Goal: Transaction & Acquisition: Download file/media

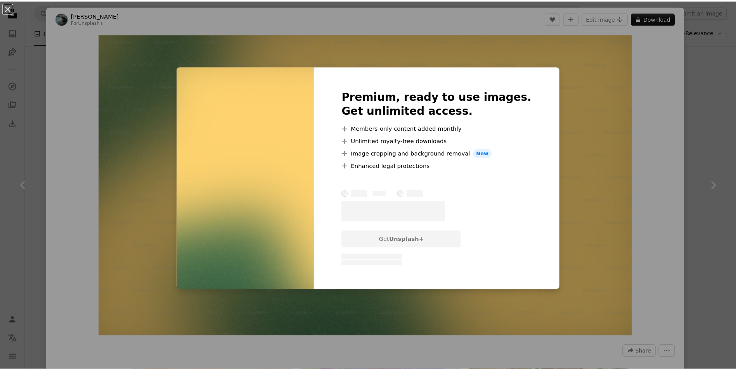
scroll to position [6786, 0]
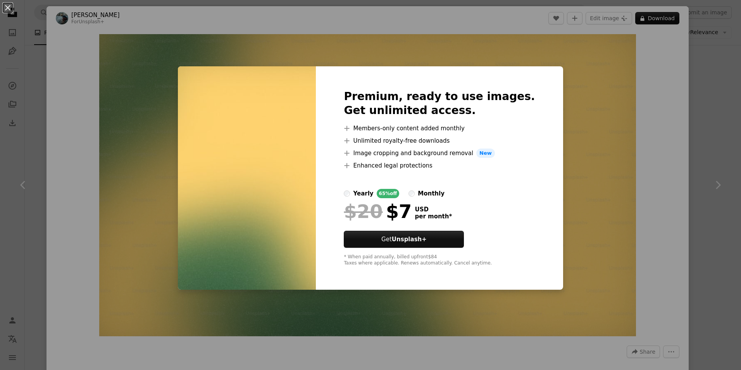
click at [668, 103] on div "An X shape Premium, ready to use images. Get unlimited access. A plus sign Memb…" at bounding box center [370, 185] width 741 height 370
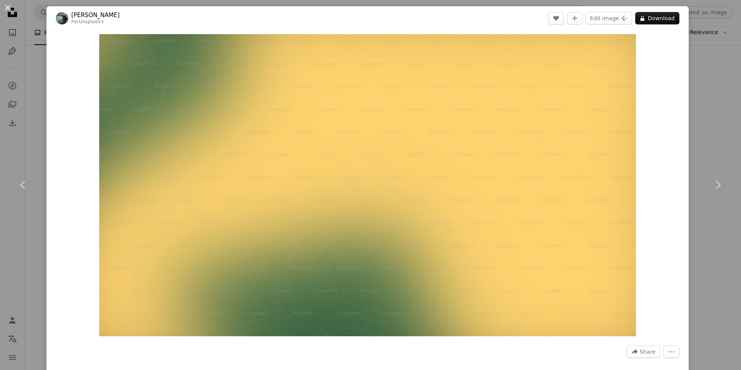
click at [7, 4] on button "An X shape" at bounding box center [7, 7] width 9 height 9
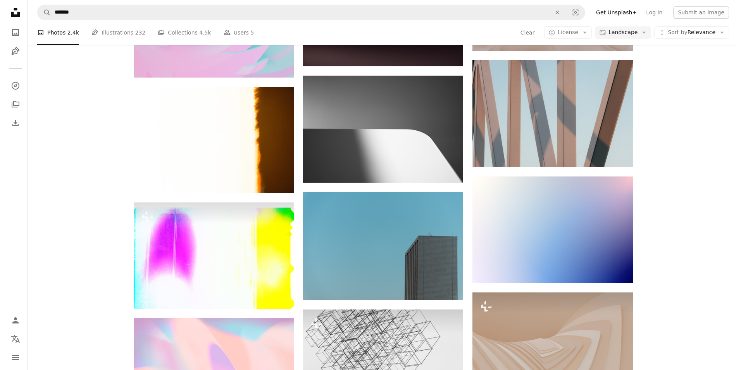
scroll to position [10044, 0]
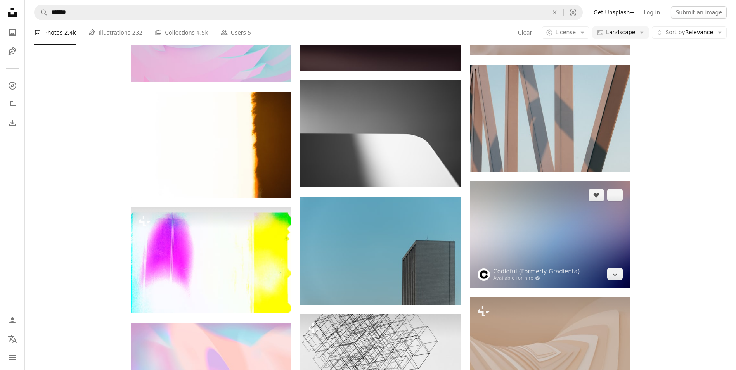
click at [514, 233] on img at bounding box center [550, 234] width 160 height 107
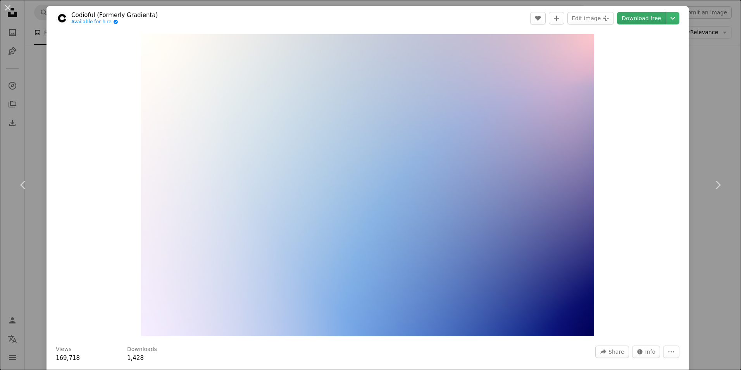
click at [641, 16] on link "Download free" at bounding box center [641, 18] width 49 height 12
